Goal: Task Accomplishment & Management: Use online tool/utility

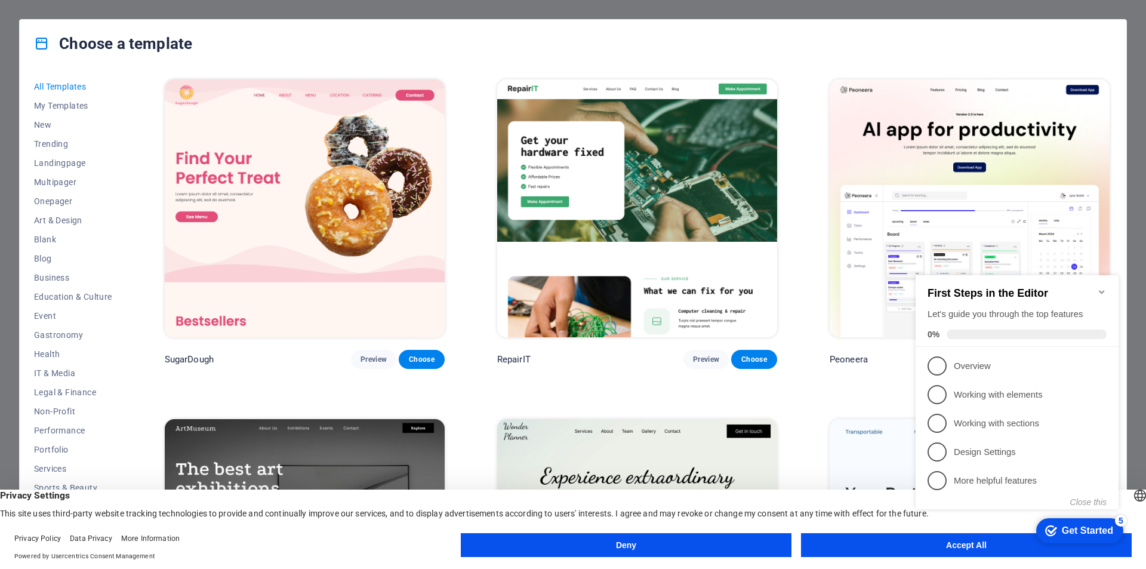
drag, startPoint x: 135, startPoint y: 206, endPoint x: 138, endPoint y: 193, distance: 14.0
click at [135, 206] on div "All Templates My Templates New Trending Landingpage Multipager Onepager Art & D…" at bounding box center [573, 307] width 1106 height 481
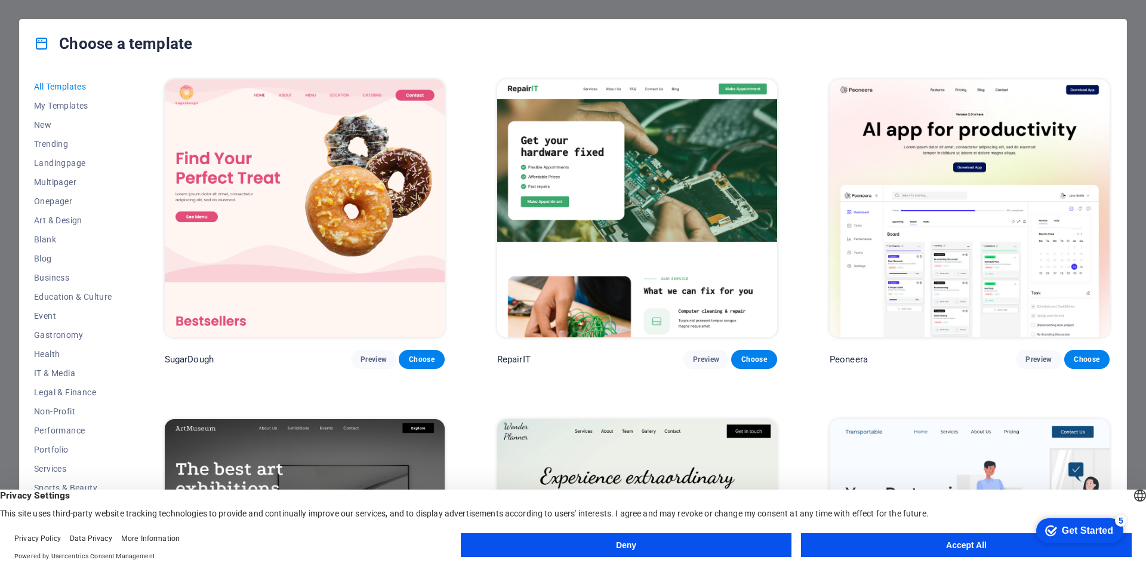
drag, startPoint x: 1091, startPoint y: 54, endPoint x: 712, endPoint y: 234, distance: 419.8
click at [1090, 55] on div "Choose a template" at bounding box center [573, 44] width 1106 height 48
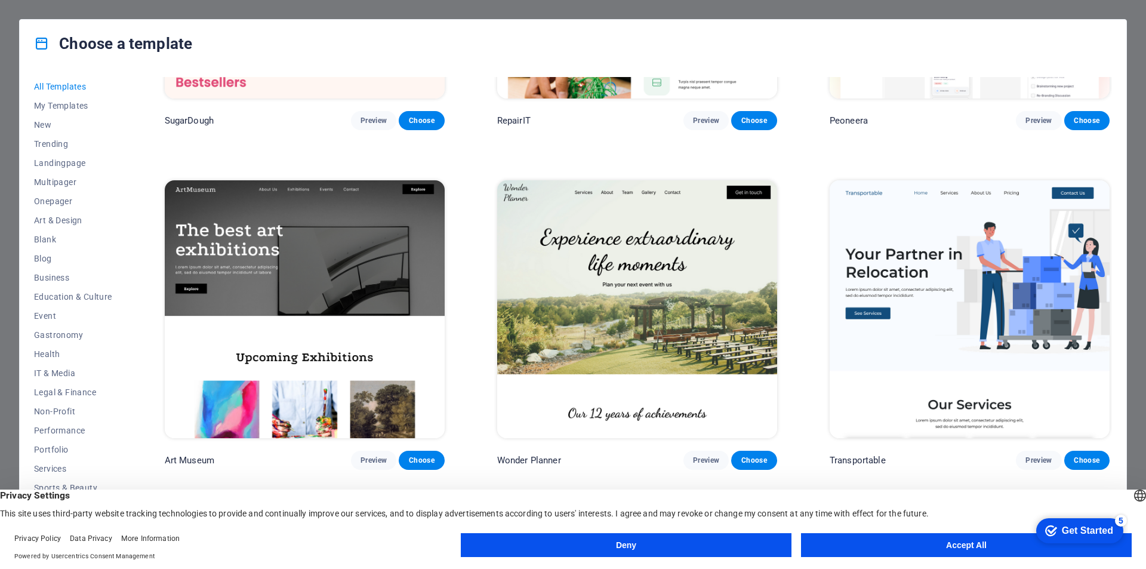
scroll to position [298, 0]
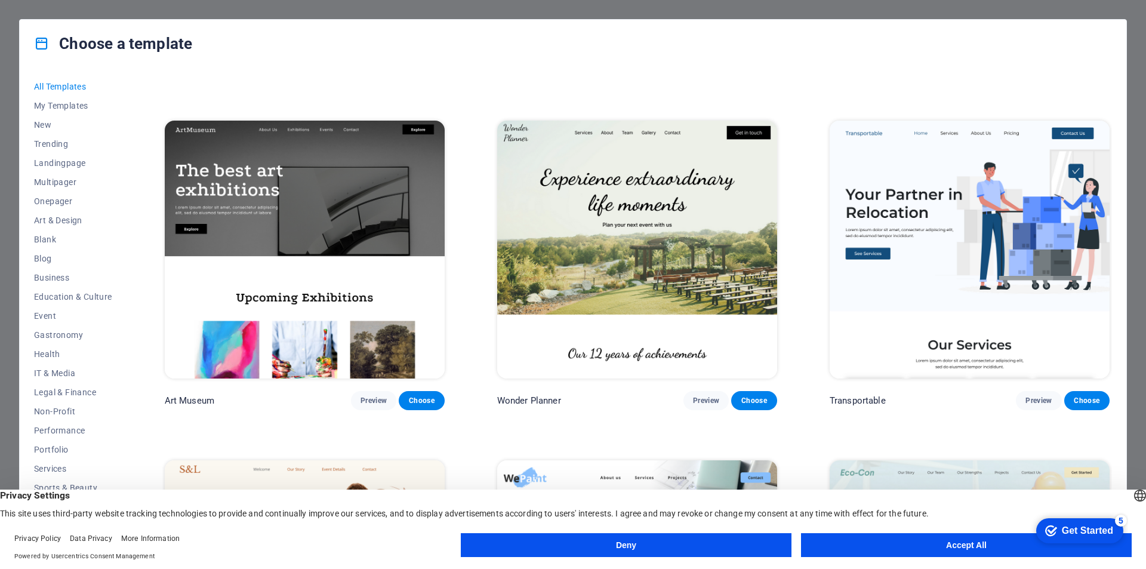
drag, startPoint x: 976, startPoint y: 558, endPoint x: 1019, endPoint y: 539, distance: 47.3
click at [977, 558] on div "Deny Accept All" at bounding box center [796, 547] width 671 height 29
click at [963, 542] on button "Accept All" at bounding box center [966, 545] width 331 height 24
